Goal: Task Accomplishment & Management: Complete application form

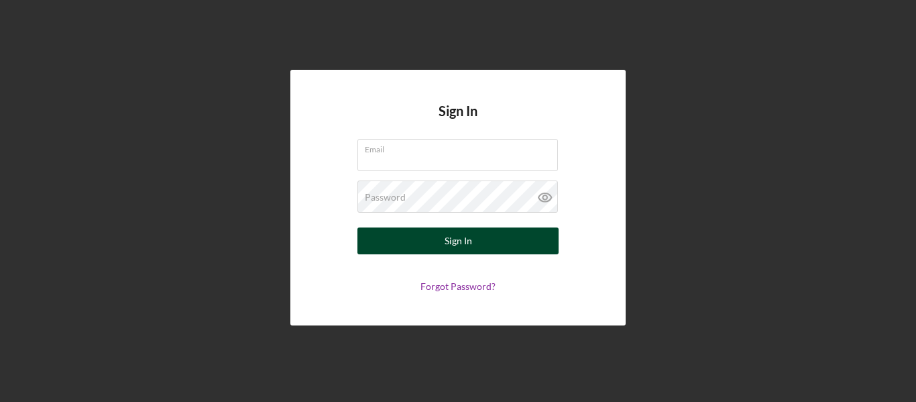
type input "[EMAIL_ADDRESS][DOMAIN_NAME]"
click at [505, 240] on button "Sign In" at bounding box center [457, 240] width 201 height 27
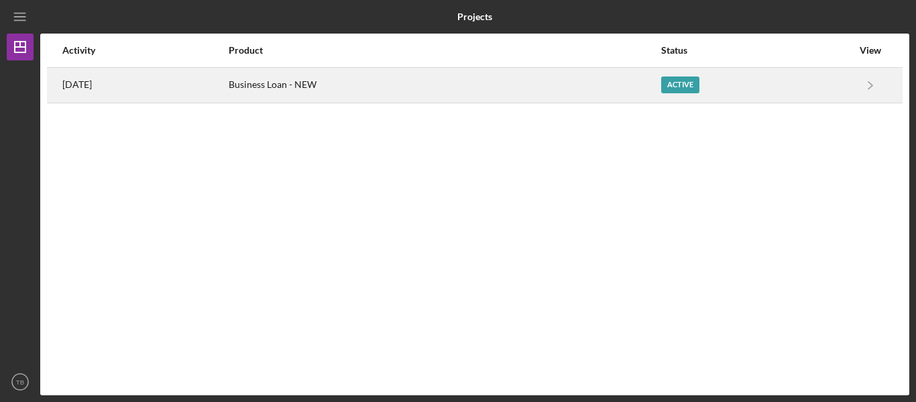
click at [699, 89] on div "Active" at bounding box center [680, 84] width 38 height 17
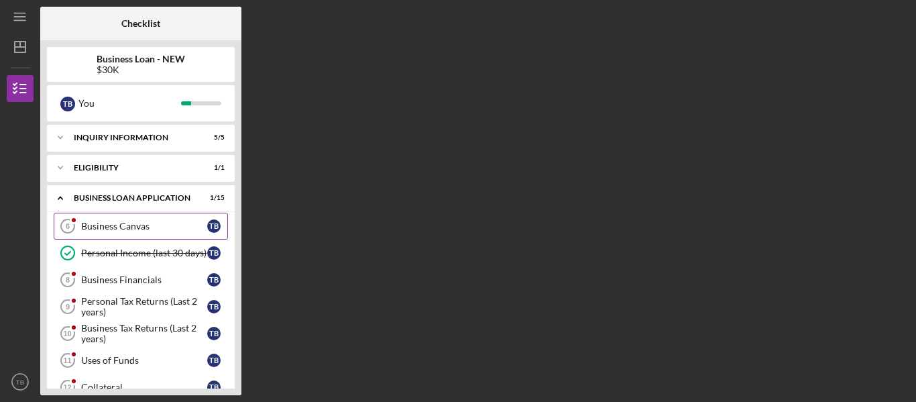
click at [119, 229] on div "Business Canvas" at bounding box center [144, 226] width 126 height 11
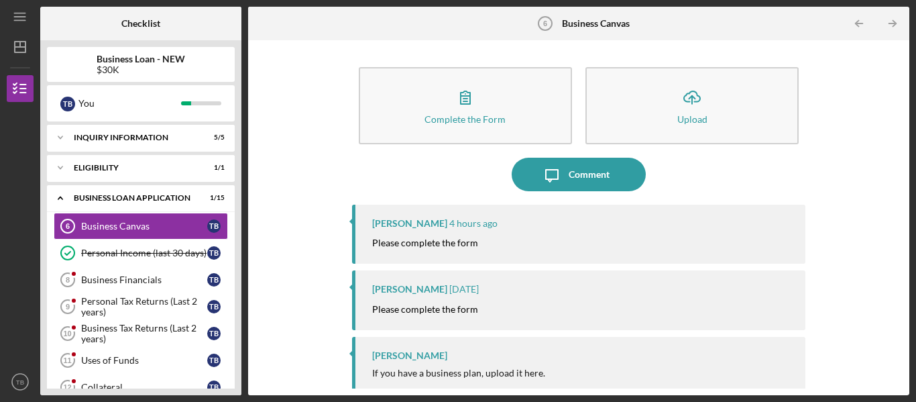
click at [447, 237] on mark "Please complete the form" at bounding box center [425, 242] width 106 height 11
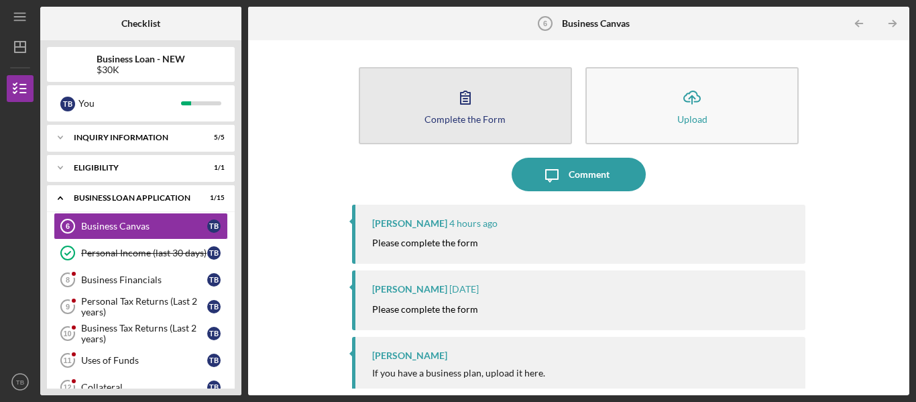
click at [467, 99] on icon "button" at bounding box center [466, 97] width 34 height 34
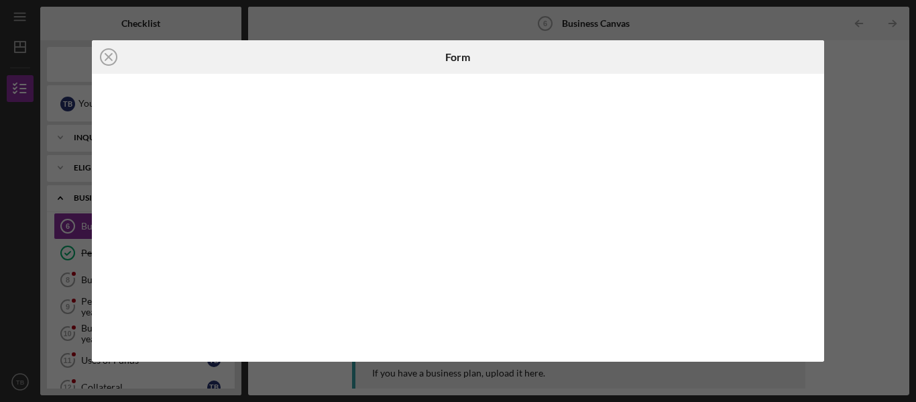
drag, startPoint x: 900, startPoint y: 113, endPoint x: 912, endPoint y: 174, distance: 62.1
click at [912, 174] on div "Icon/Close Form" at bounding box center [458, 201] width 916 height 402
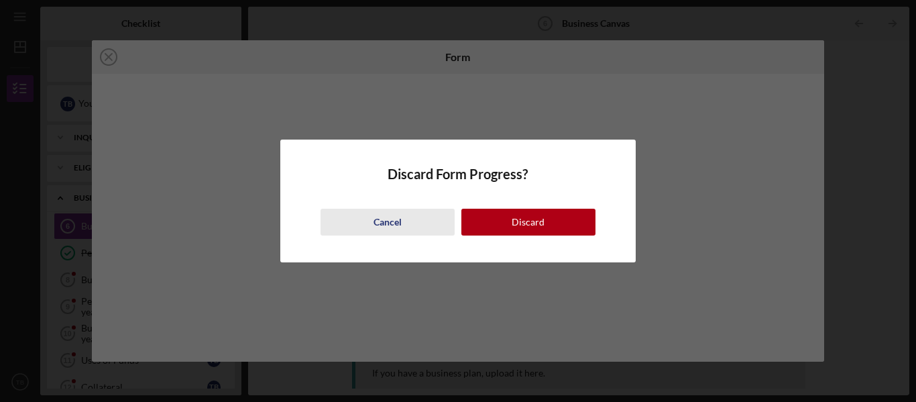
click at [402, 221] on button "Cancel" at bounding box center [387, 222] width 134 height 27
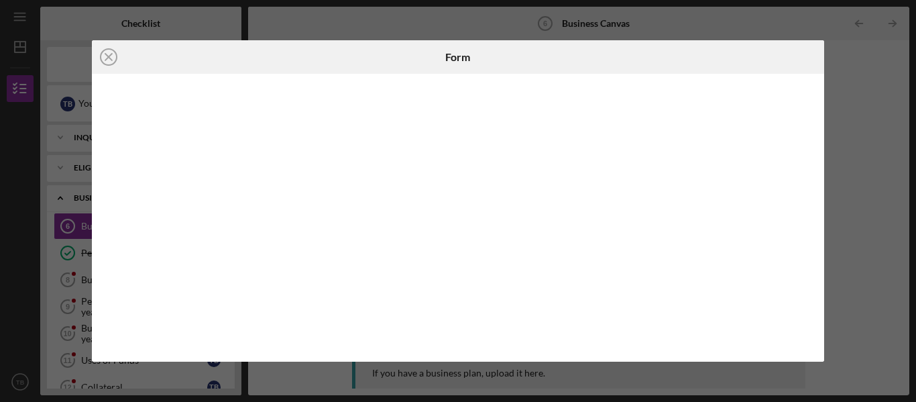
drag, startPoint x: 902, startPoint y: 99, endPoint x: 915, endPoint y: 160, distance: 61.7
click at [915, 160] on div "Icon/Close Form" at bounding box center [458, 201] width 916 height 402
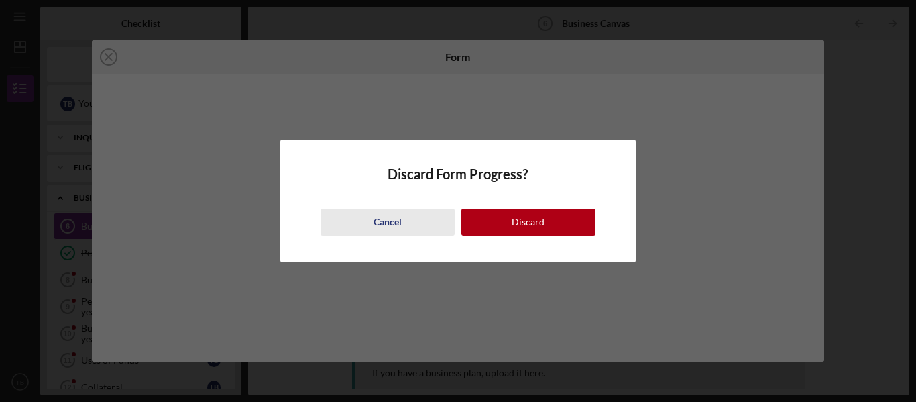
click at [404, 224] on button "Cancel" at bounding box center [387, 222] width 134 height 27
